Goal: Find specific page/section: Find specific page/section

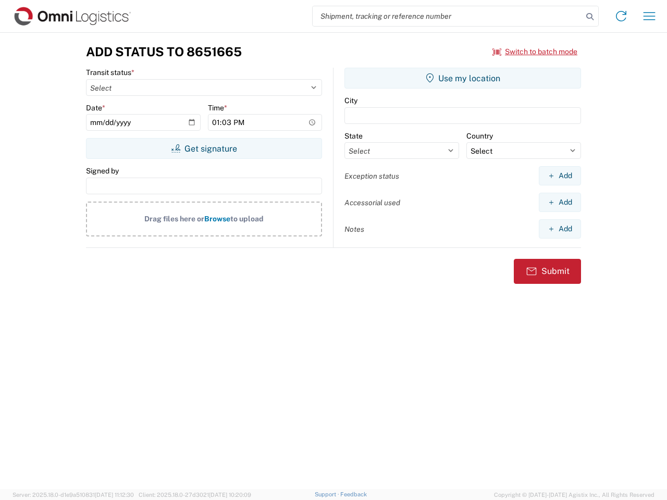
click at [448, 16] on input "search" at bounding box center [448, 16] width 270 height 20
click at [590, 17] on icon at bounding box center [590, 16] width 15 height 15
click at [621, 16] on icon at bounding box center [621, 16] width 17 height 17
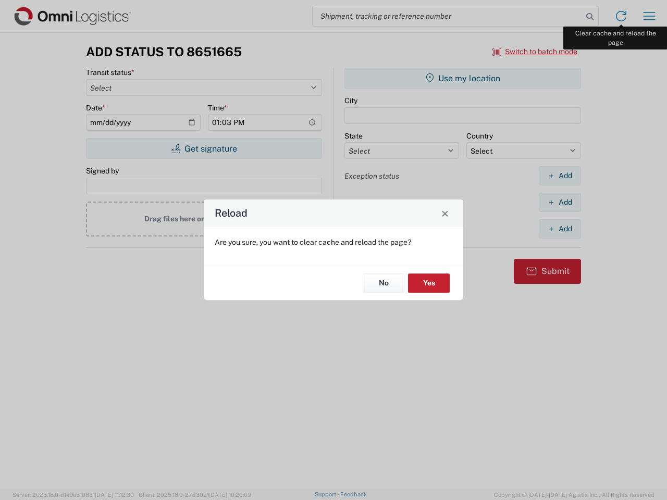
click at [650, 16] on div "Reload Are you sure, you want to clear cache and reload the page? No Yes" at bounding box center [333, 250] width 667 height 500
click at [535, 52] on div "Reload Are you sure, you want to clear cache and reload the page? No Yes" at bounding box center [333, 250] width 667 height 500
click at [204, 149] on div "Reload Are you sure, you want to clear cache and reload the page? No Yes" at bounding box center [333, 250] width 667 height 500
click at [463, 78] on div "Reload Are you sure, you want to clear cache and reload the page? No Yes" at bounding box center [333, 250] width 667 height 500
click at [560, 176] on div "Reload Are you sure, you want to clear cache and reload the page? No Yes" at bounding box center [333, 250] width 667 height 500
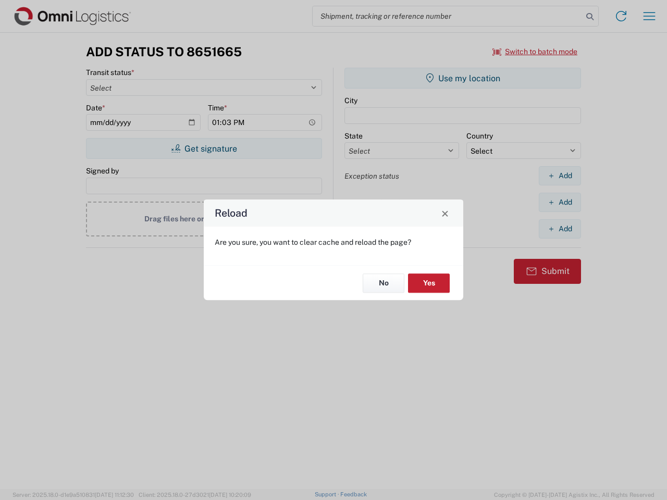
click at [560, 202] on div "Reload Are you sure, you want to clear cache and reload the page? No Yes" at bounding box center [333, 250] width 667 height 500
click at [560, 229] on div "Reload Are you sure, you want to clear cache and reload the page? No Yes" at bounding box center [333, 250] width 667 height 500
